Goal: Find specific page/section: Find specific page/section

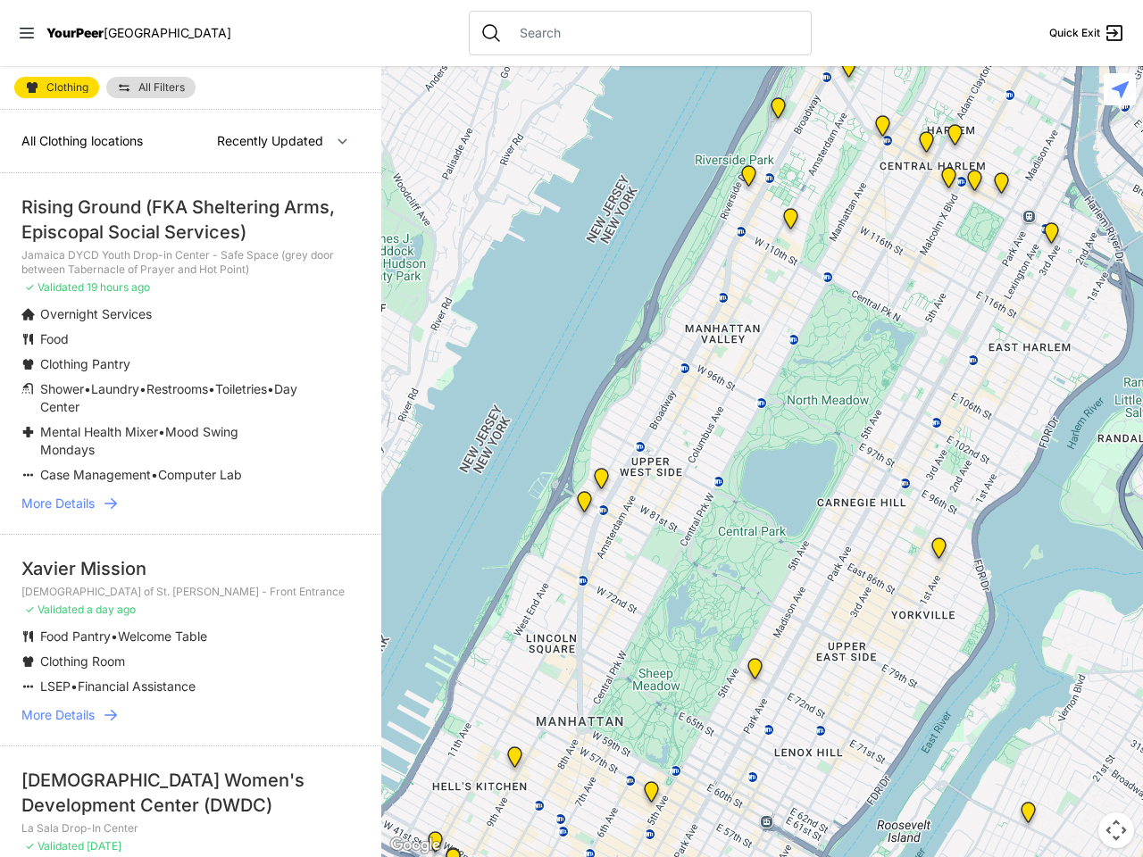
click at [27, 33] on icon at bounding box center [27, 33] width 14 height 11
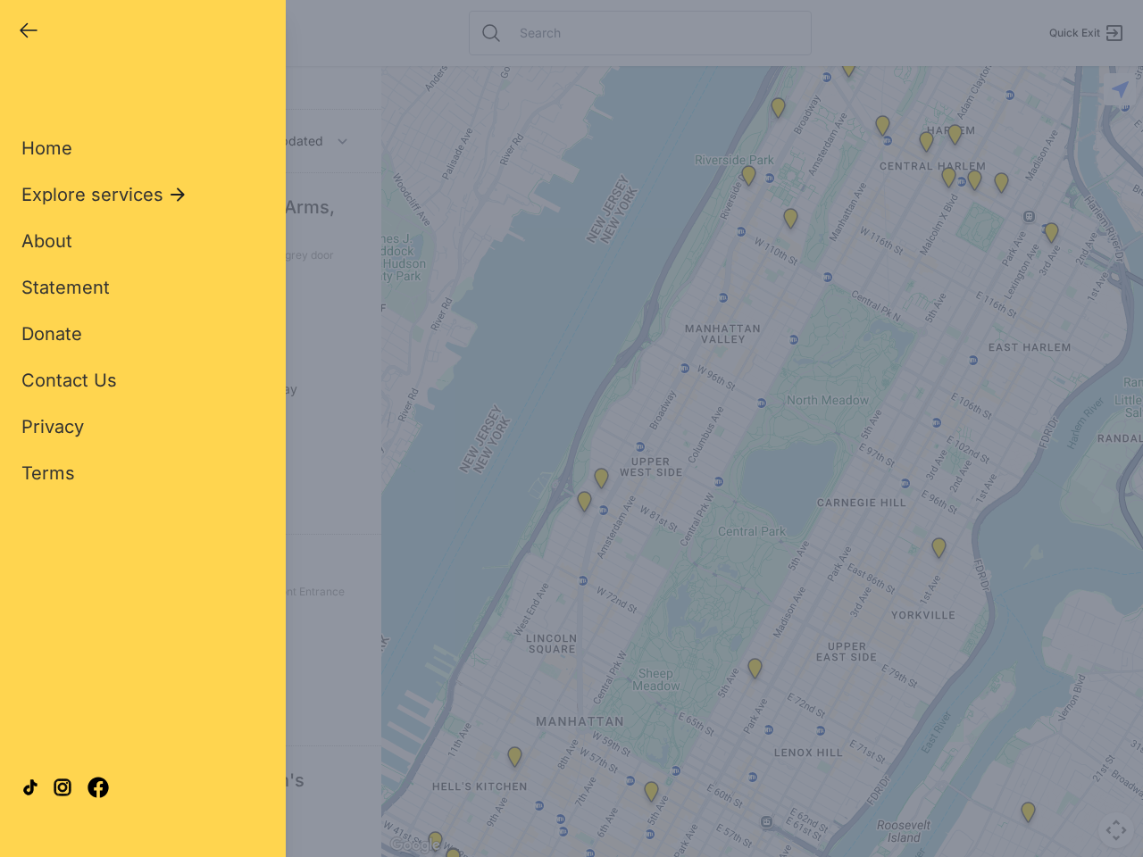
click at [761, 462] on div "Close panel YourPeer [GEOGRAPHIC_DATA] Quick Exit Single Adult Families Soup Ki…" at bounding box center [571, 428] width 1143 height 857
click at [848, 71] on div "Close panel YourPeer [GEOGRAPHIC_DATA] Quick Exit Single Adult Families Soup Ki…" at bounding box center [571, 428] width 1143 height 857
click at [882, 129] on div "Close panel YourPeer [GEOGRAPHIC_DATA] Quick Exit Single Adult Families Soup Ki…" at bounding box center [571, 428] width 1143 height 857
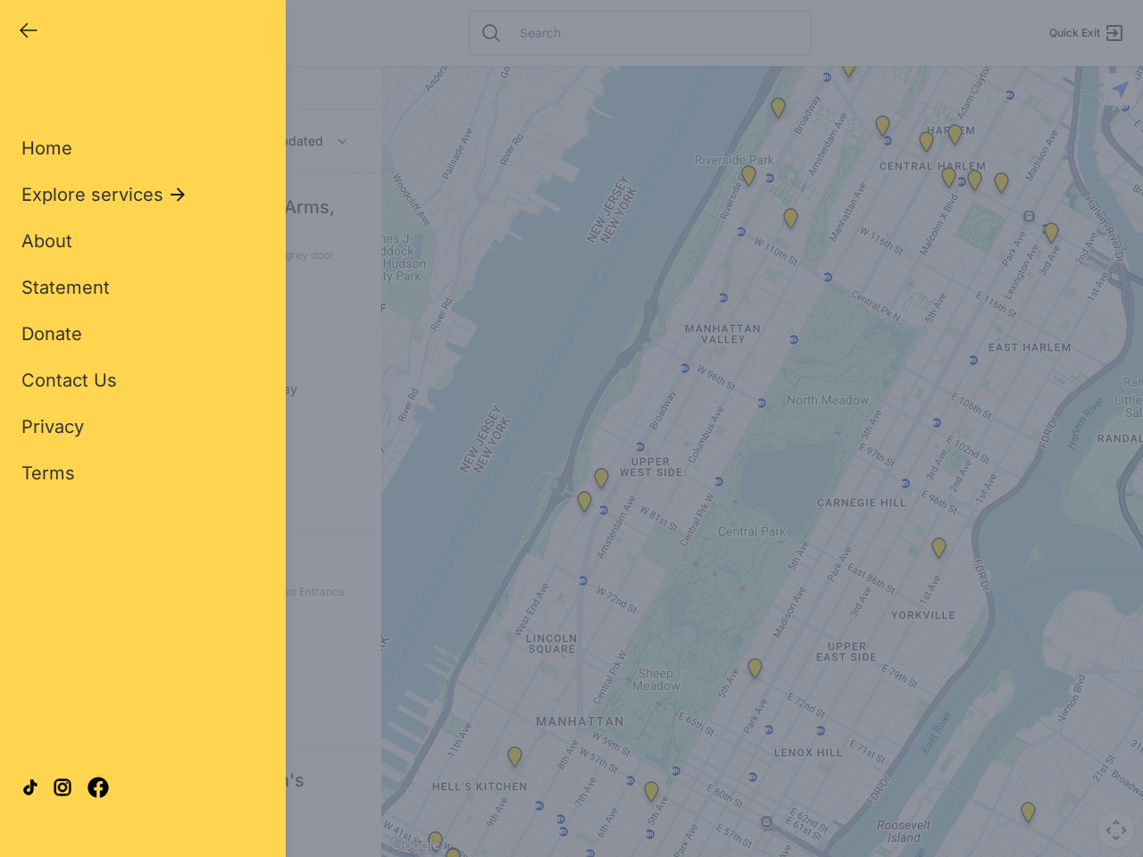
click at [926, 146] on div "Close panel YourPeer [GEOGRAPHIC_DATA] Quick Exit Single Adult Families Soup Ki…" at bounding box center [571, 428] width 1143 height 857
click at [1051, 237] on div "Close panel YourPeer [GEOGRAPHIC_DATA] Quick Exit Single Adult Families Soup Ki…" at bounding box center [571, 428] width 1143 height 857
click at [938, 552] on div "Close panel YourPeer [GEOGRAPHIC_DATA] Quick Exit Single Adult Families Soup Ki…" at bounding box center [571, 428] width 1143 height 857
click at [584, 505] on div "Close panel YourPeer [GEOGRAPHIC_DATA] Quick Exit Single Adult Families Soup Ki…" at bounding box center [571, 428] width 1143 height 857
